Goal: Information Seeking & Learning: Learn about a topic

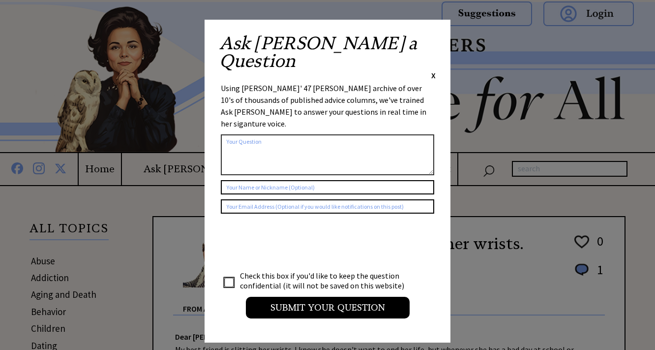
click at [436, 41] on div "Ask [PERSON_NAME] a Question X Using [PERSON_NAME]' 47 [PERSON_NAME] archive of…" at bounding box center [328, 181] width 246 height 323
click at [435, 70] on span "X" at bounding box center [433, 75] width 4 height 10
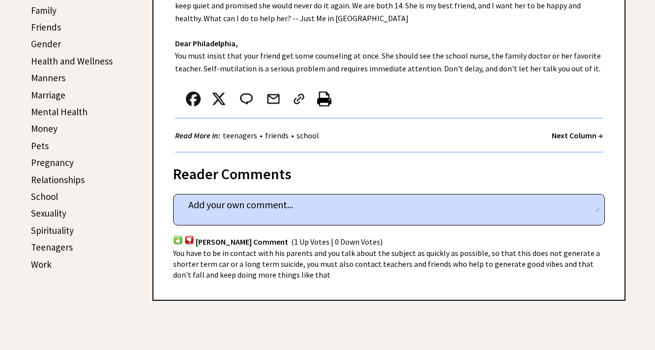
scroll to position [378, 0]
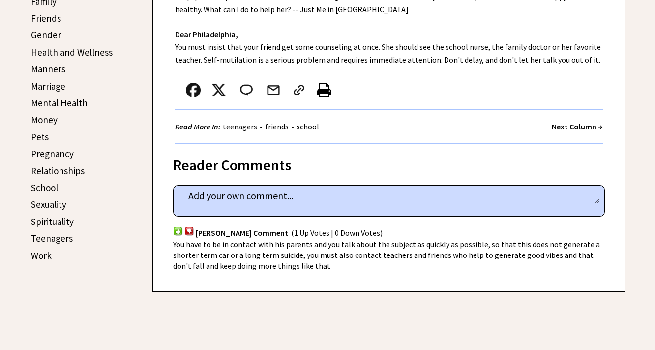
click at [70, 166] on link "Relationships" at bounding box center [58, 171] width 54 height 12
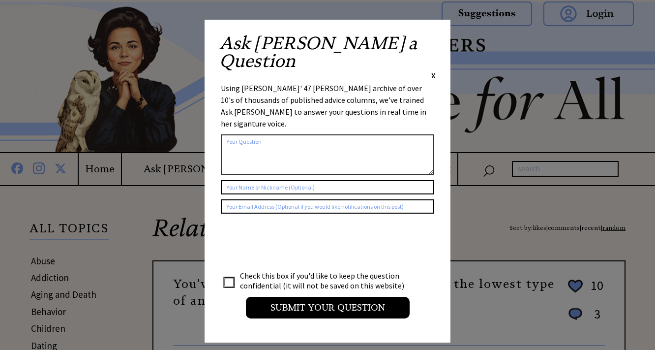
click at [431, 70] on span "X" at bounding box center [433, 75] width 4 height 10
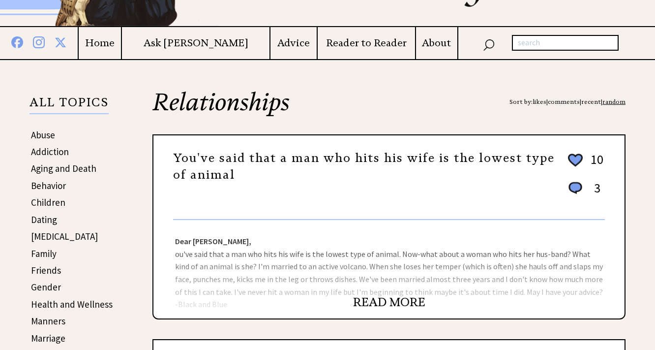
scroll to position [236, 0]
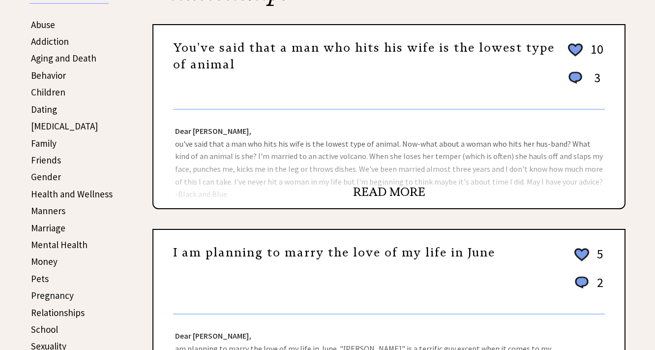
click at [344, 199] on div "READ MORE" at bounding box center [388, 197] width 471 height 22
click at [380, 191] on link "READ MORE" at bounding box center [389, 191] width 72 height 15
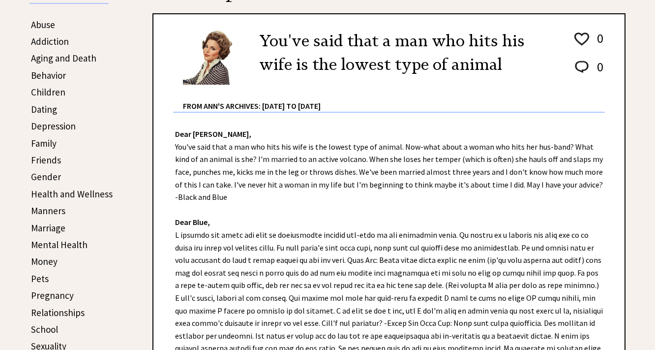
scroll to position [234, 0]
